Goal: Information Seeking & Learning: Find specific page/section

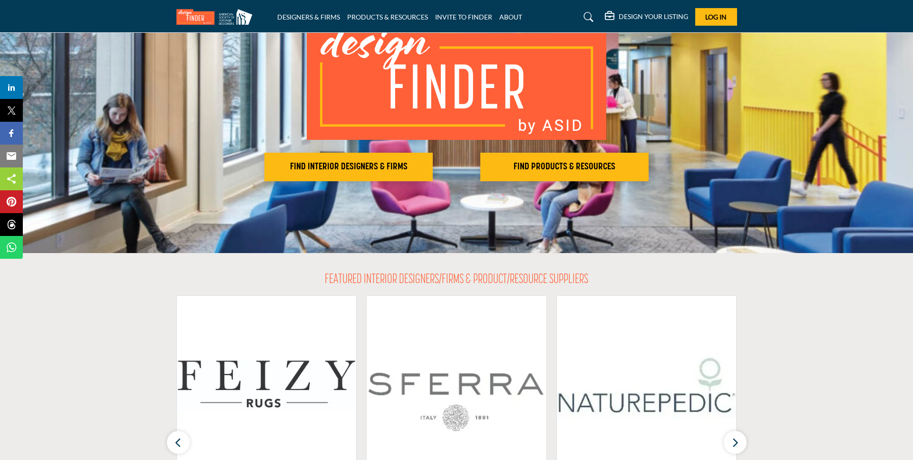
scroll to position [68, 0]
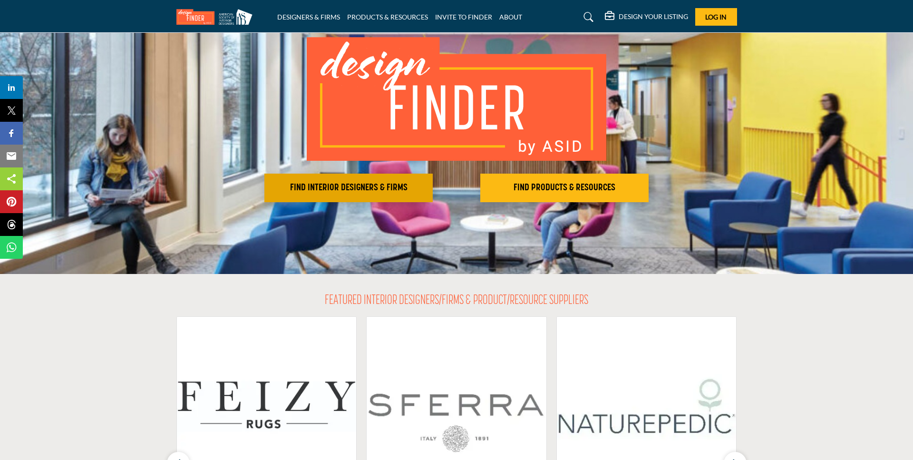
click at [375, 192] on h2 "FIND INTERIOR DESIGNERS & FIRMS" at bounding box center [348, 187] width 163 height 11
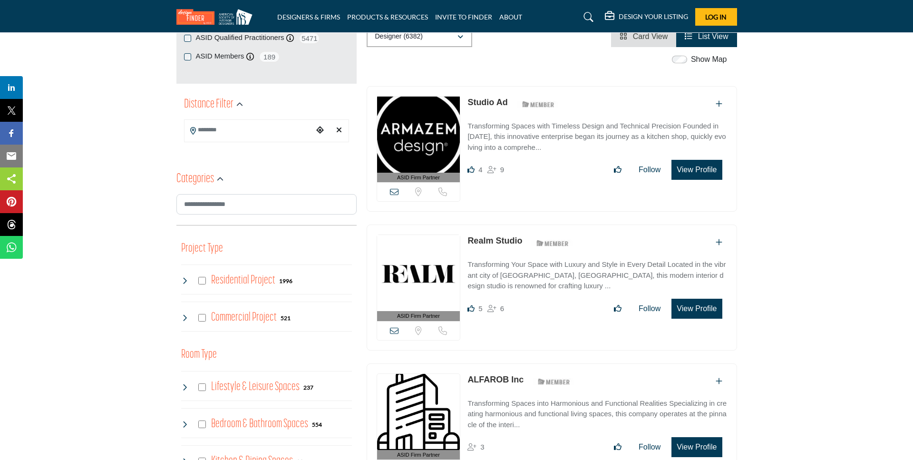
scroll to position [188, 0]
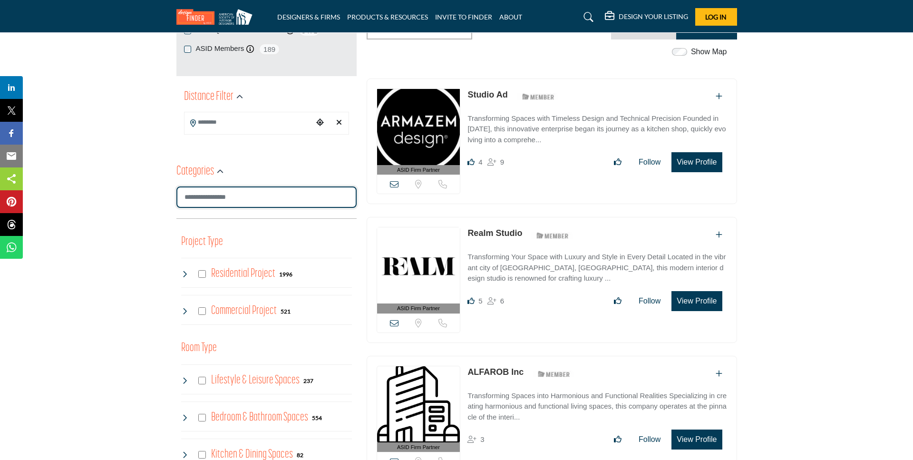
click at [203, 196] on input "Search Category" at bounding box center [266, 196] width 180 height 21
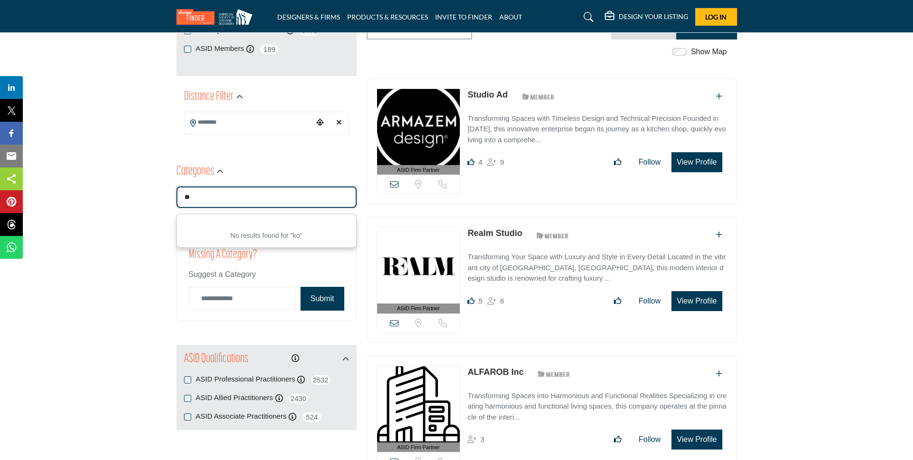
type input "*"
type input "*******"
drag, startPoint x: 87, startPoint y: 231, endPoint x: 142, endPoint y: 222, distance: 55.3
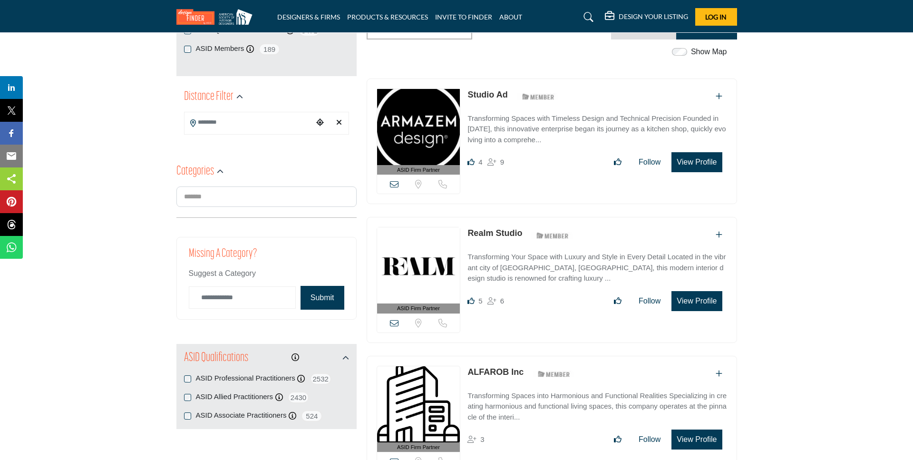
click at [274, 122] on input "Search Location" at bounding box center [248, 122] width 128 height 19
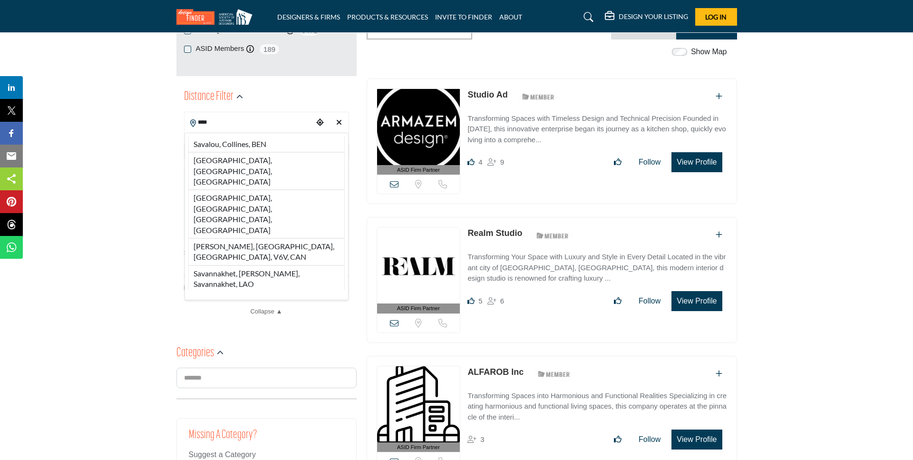
click at [234, 159] on li "Savannah, GA, USA" at bounding box center [266, 171] width 156 height 38
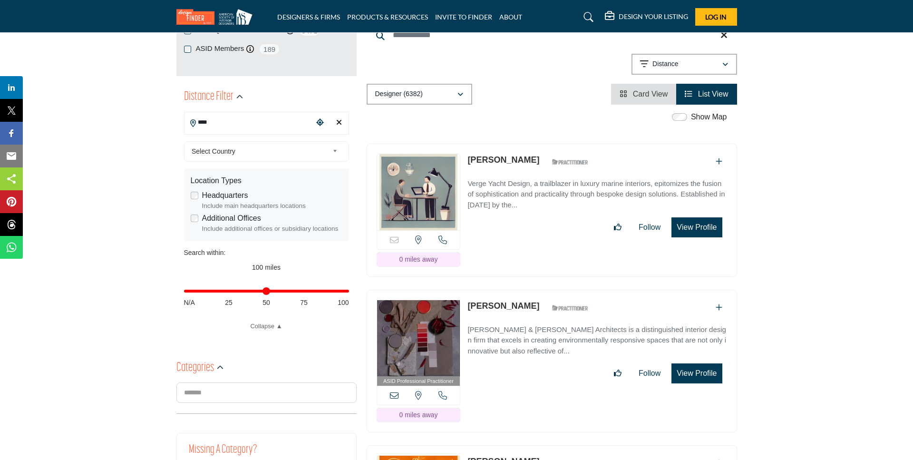
type input "**********"
type input "***"
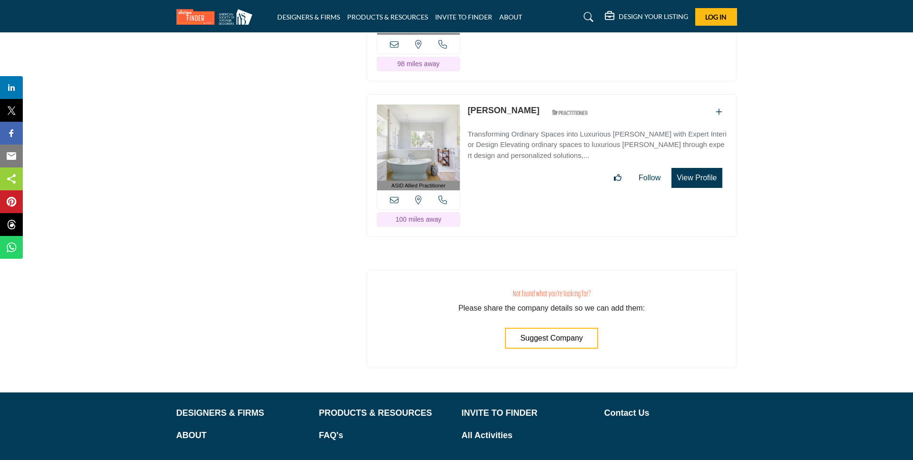
scroll to position [10656, 0]
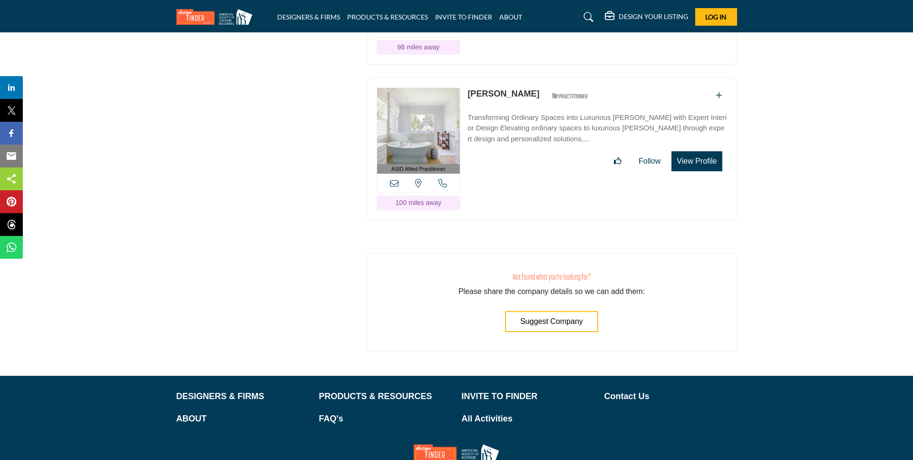
click at [588, 18] on icon at bounding box center [589, 17] width 10 height 10
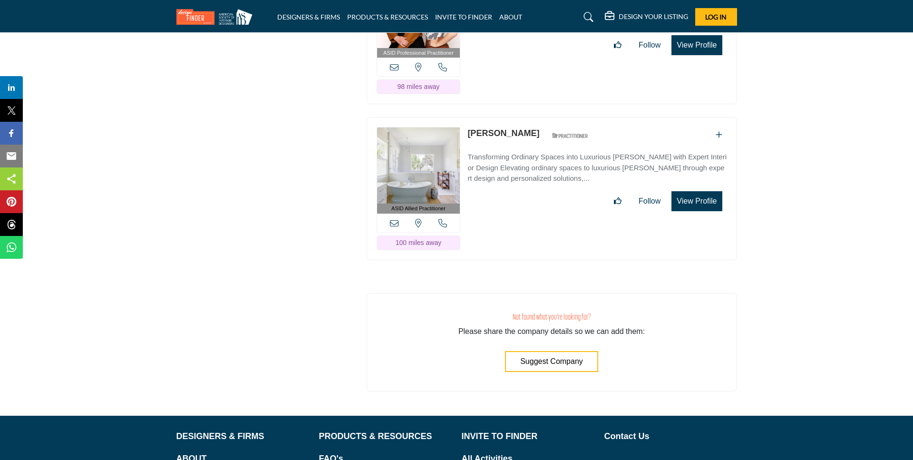
scroll to position [10696, 0]
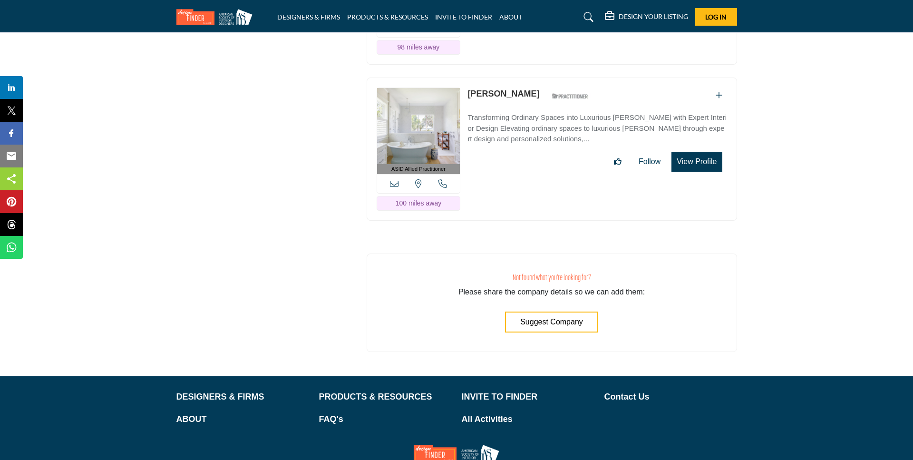
click at [588, 18] on icon at bounding box center [589, 17] width 10 height 10
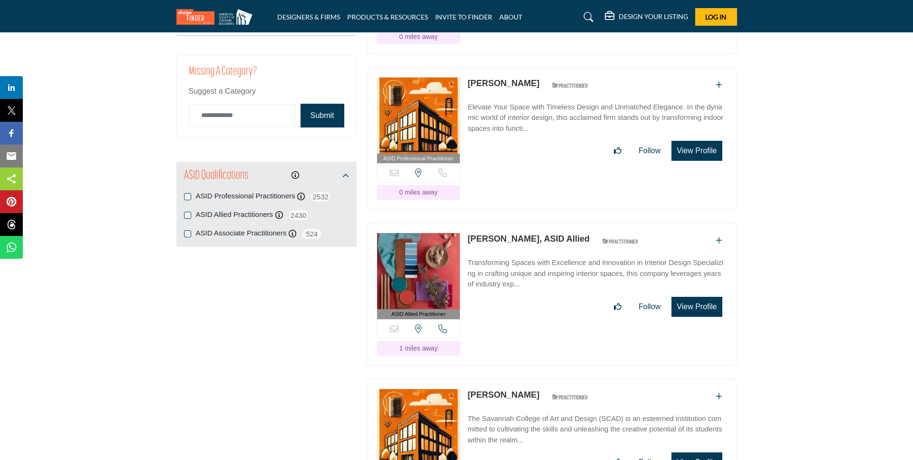
scroll to position [286, 0]
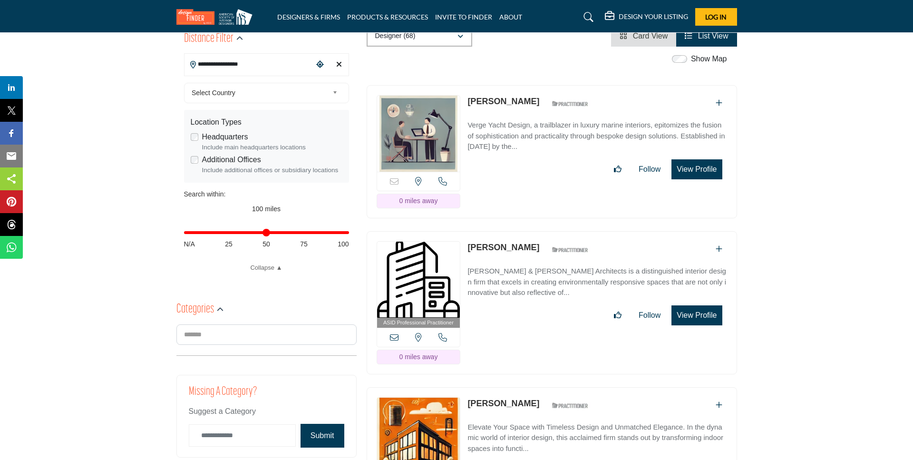
click at [650, 16] on h5 "DESIGN YOUR LISTING" at bounding box center [652, 16] width 69 height 9
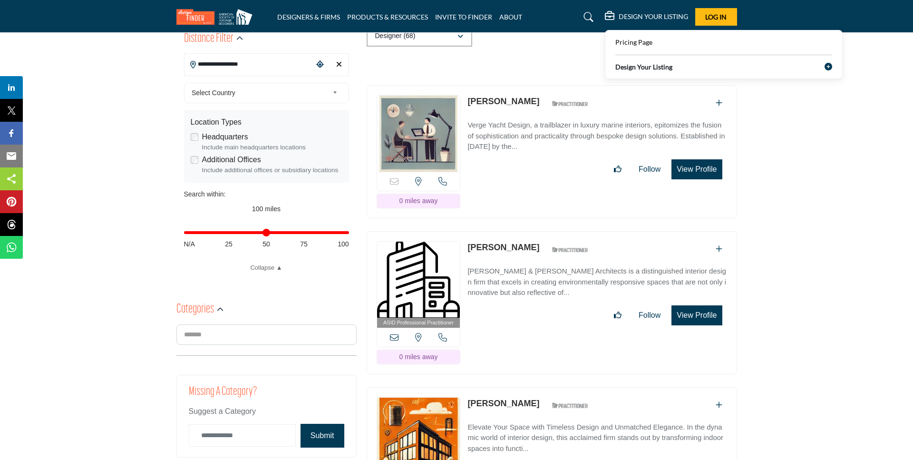
click at [591, 14] on icon at bounding box center [589, 17] width 10 height 10
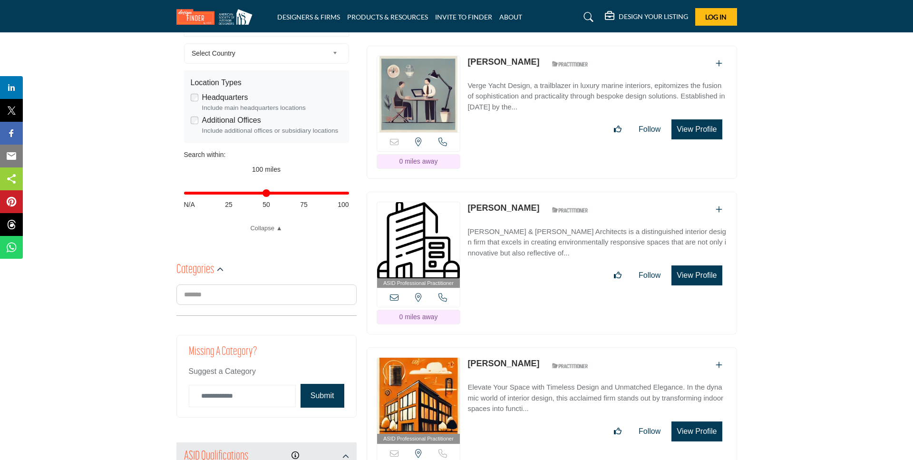
scroll to position [246, 0]
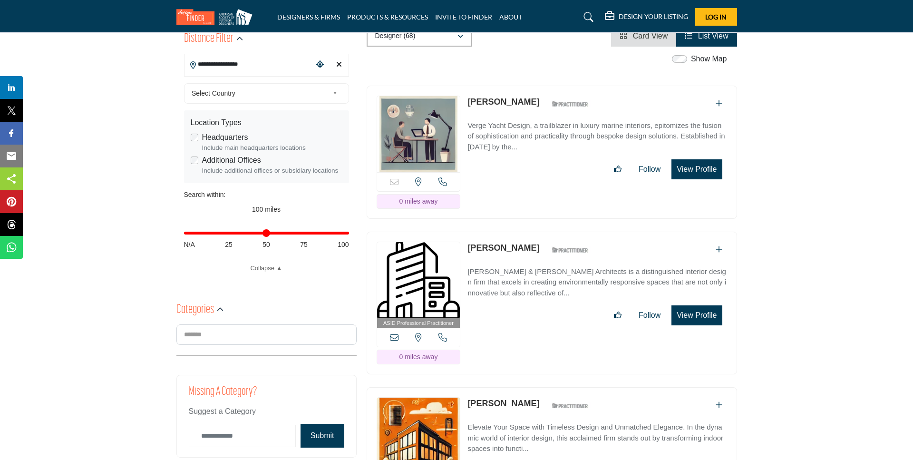
click at [571, 15] on div at bounding box center [586, 17] width 35 height 15
click at [526, 16] on div "DESIGNERS & FIRMS PRODUCTS & RESOURCES INVITE TO FINDER ABOUT" at bounding box center [411, 17] width 269 height 10
click at [563, 19] on div "DESIGN YOUR LISTING Pricing Page Design Your Listing" at bounding box center [641, 17] width 191 height 18
click at [578, 17] on link at bounding box center [586, 17] width 25 height 15
click at [589, 18] on icon at bounding box center [589, 17] width 10 height 10
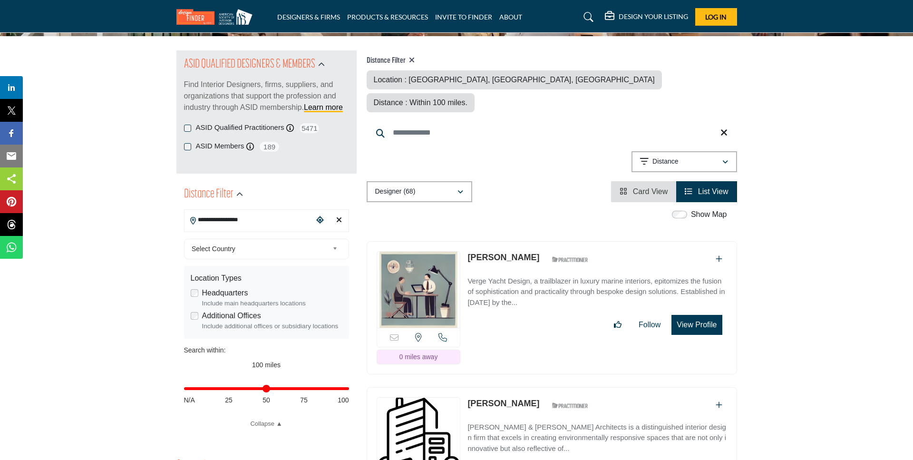
scroll to position [0, 0]
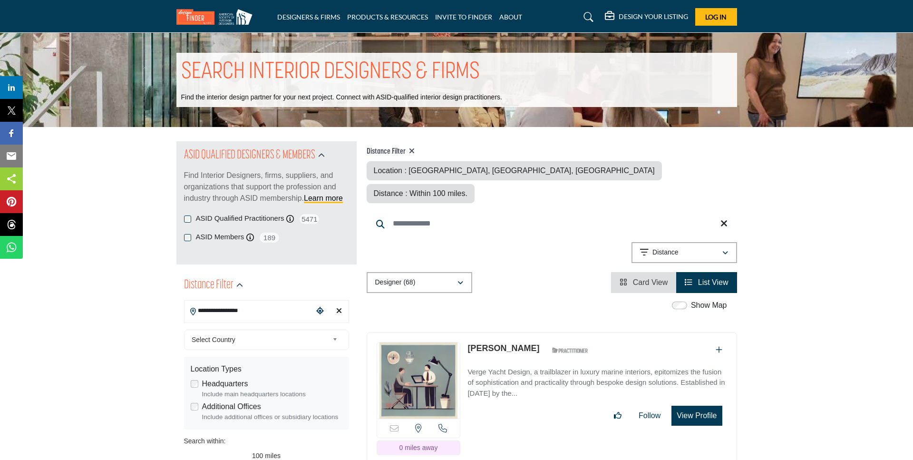
drag, startPoint x: 459, startPoint y: 74, endPoint x: 473, endPoint y: 77, distance: 14.5
click at [459, 74] on h1 "SEARCH INTERIOR DESIGNERS & FIRMS" at bounding box center [330, 72] width 299 height 29
click at [538, 87] on div "SEARCH INTERIOR DESIGNERS & FIRMS Find the interior design partner for your nex…" at bounding box center [456, 80] width 560 height 54
click at [543, 101] on div "SEARCH INTERIOR DESIGNERS & FIRMS Find the interior design partner for your nex…" at bounding box center [456, 80] width 560 height 54
click at [349, 104] on div "SEARCH INTERIOR DESIGNERS & FIRMS Find the interior design partner for your nex…" at bounding box center [456, 80] width 560 height 54
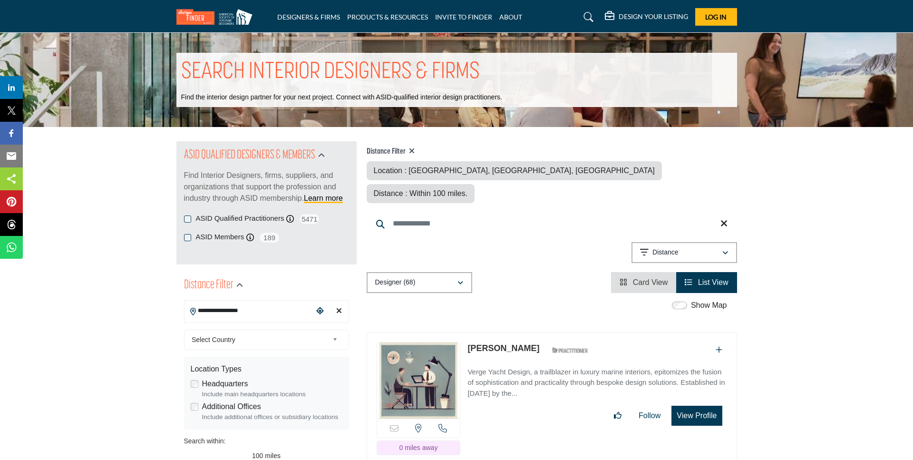
click at [411, 150] on icon at bounding box center [412, 151] width 6 height 8
